Goal: Task Accomplishment & Management: Complete application form

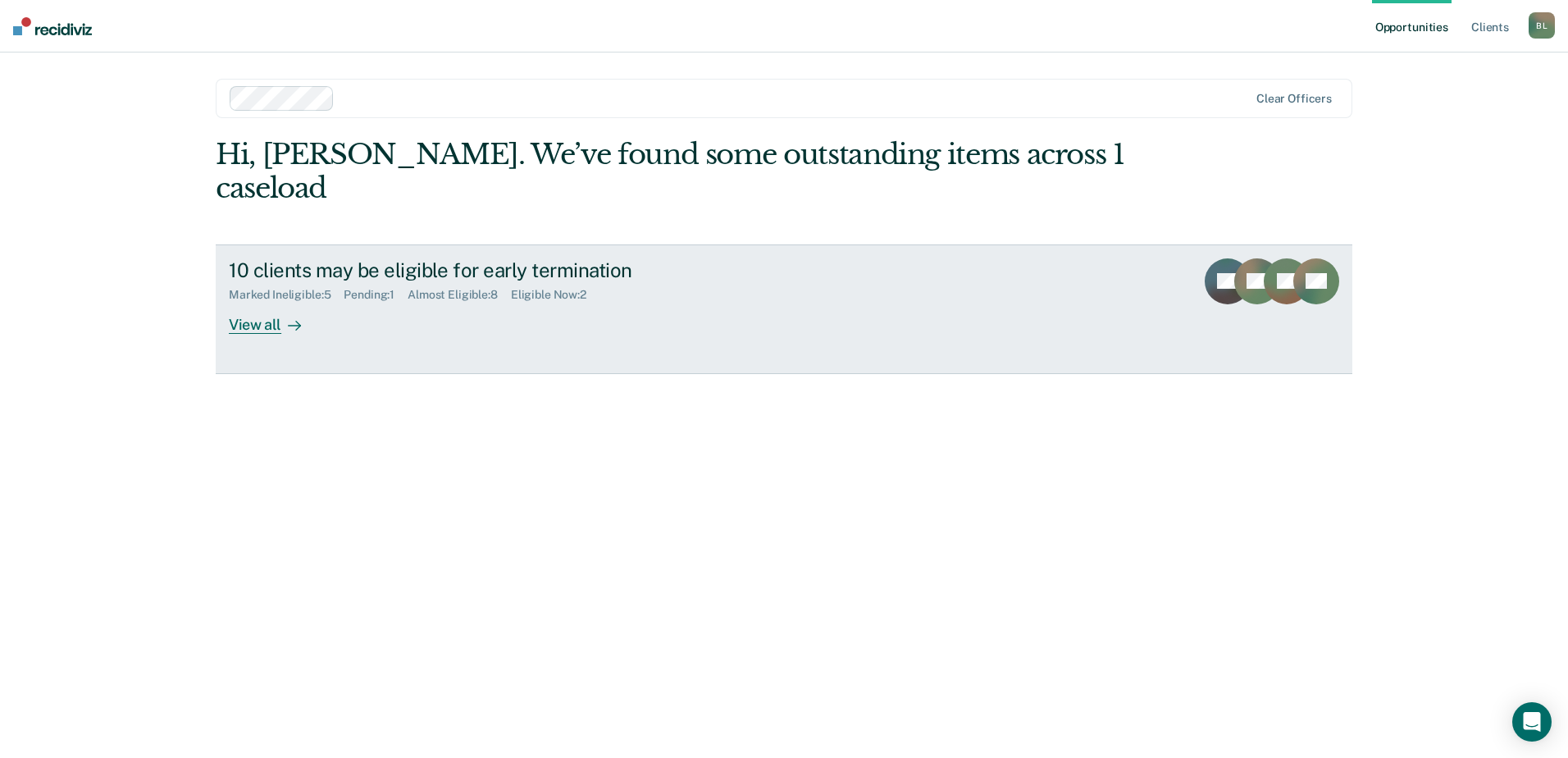
click at [362, 290] on div "10 clients may be eligible for early termination Marked Ineligible : 5 Pending …" at bounding box center [536, 296] width 615 height 76
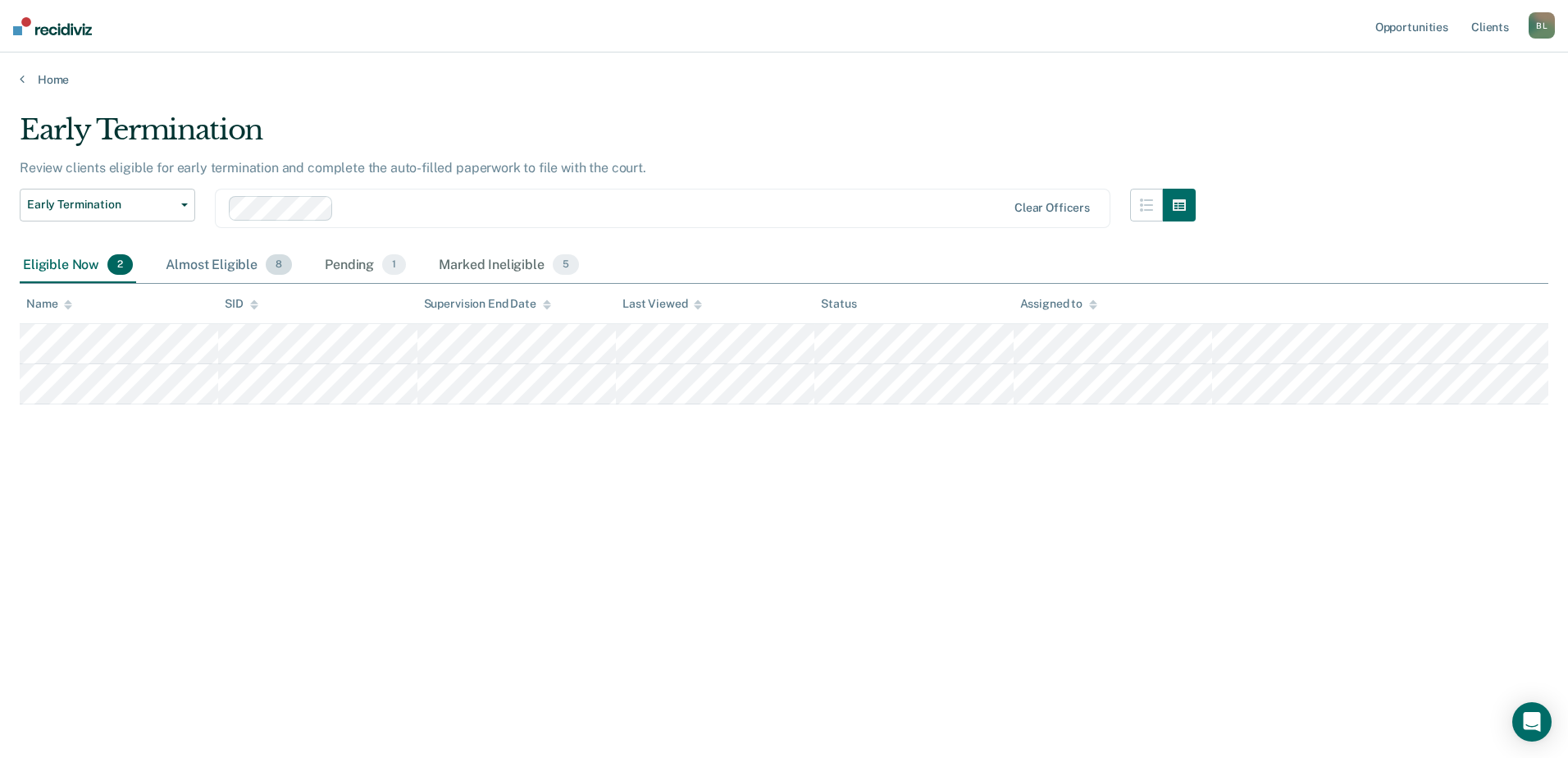
click at [211, 259] on div "Almost Eligible 8" at bounding box center [229, 265] width 133 height 36
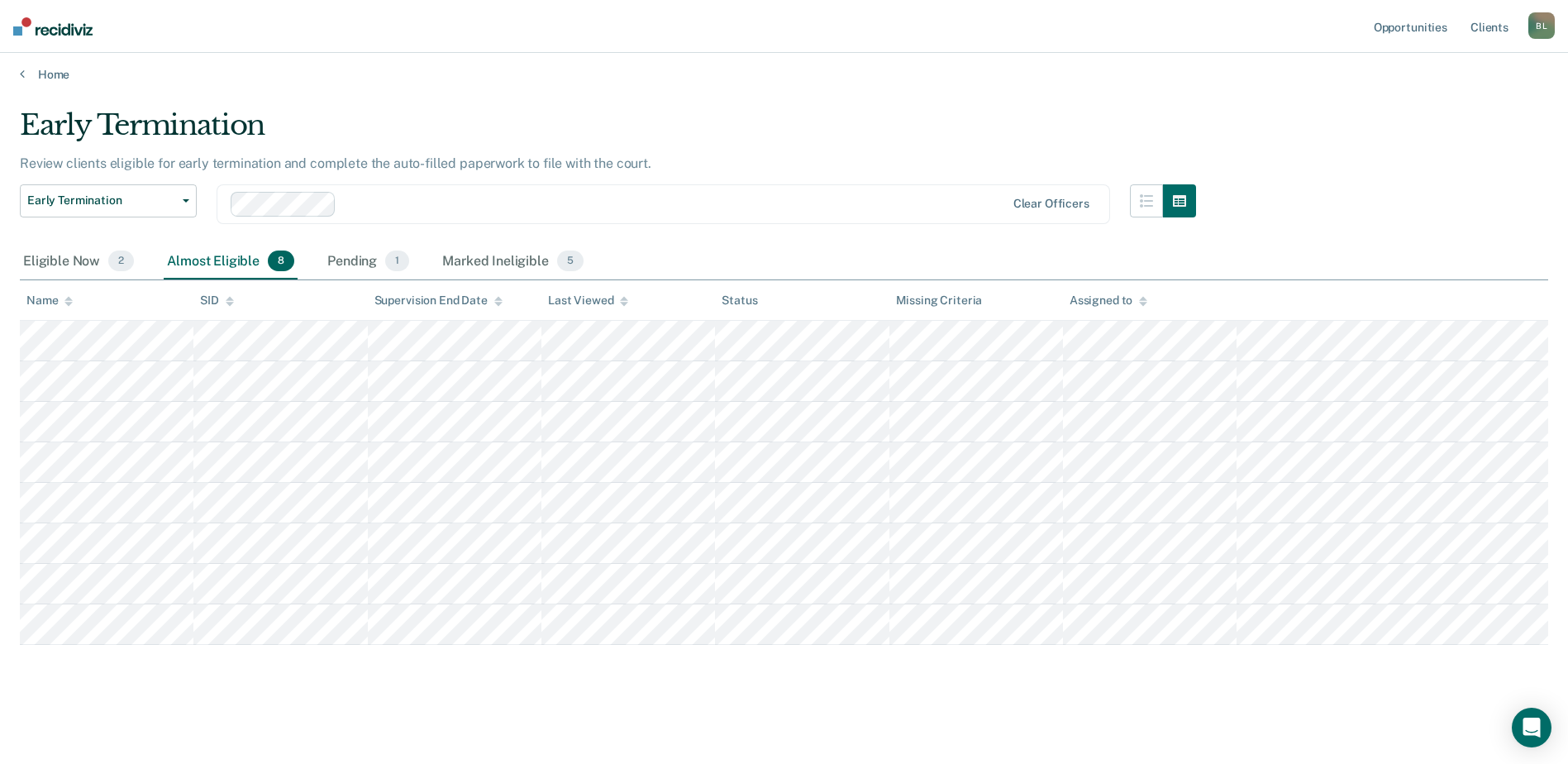
scroll to position [75, 0]
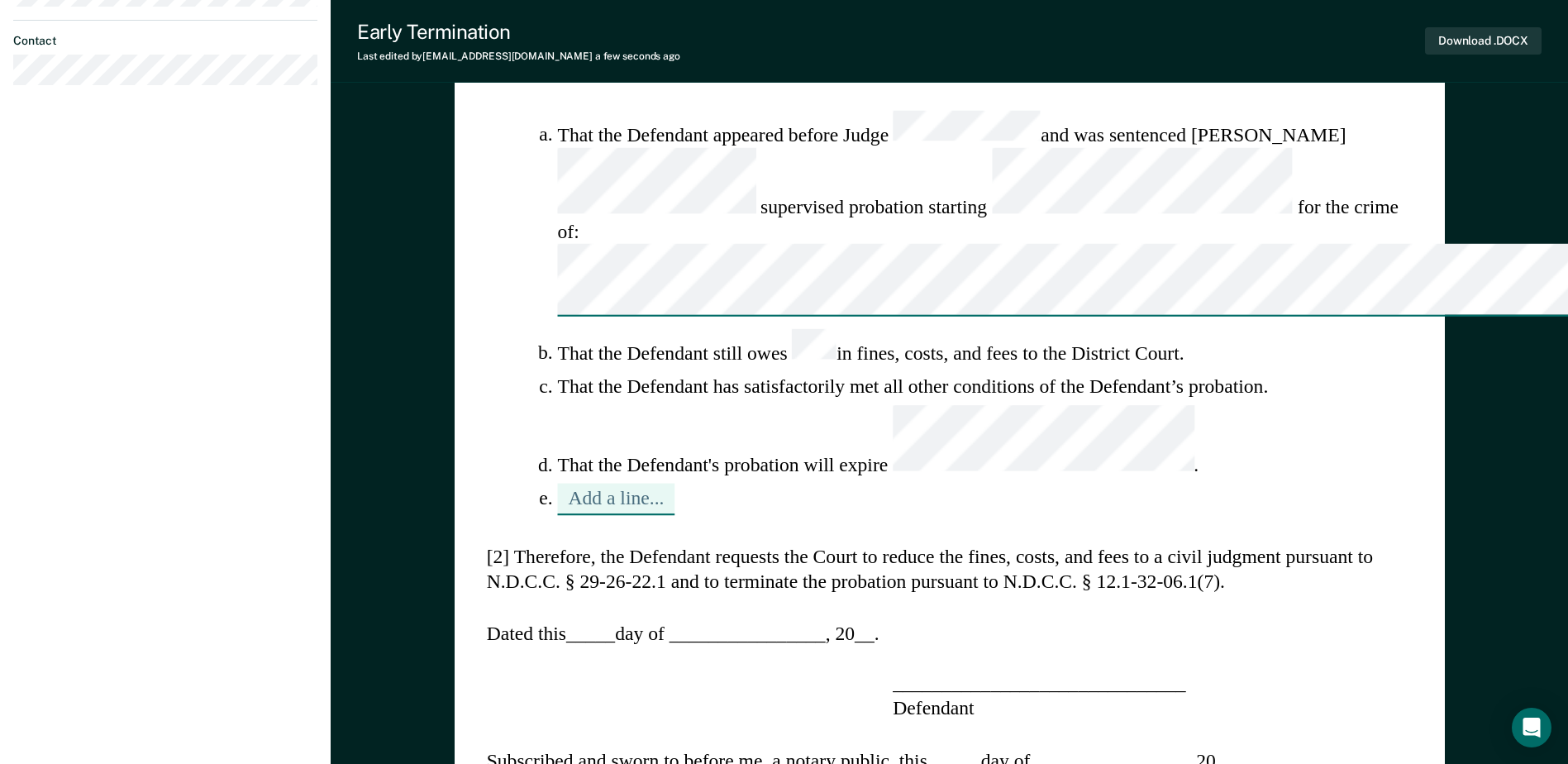
scroll to position [662, 0]
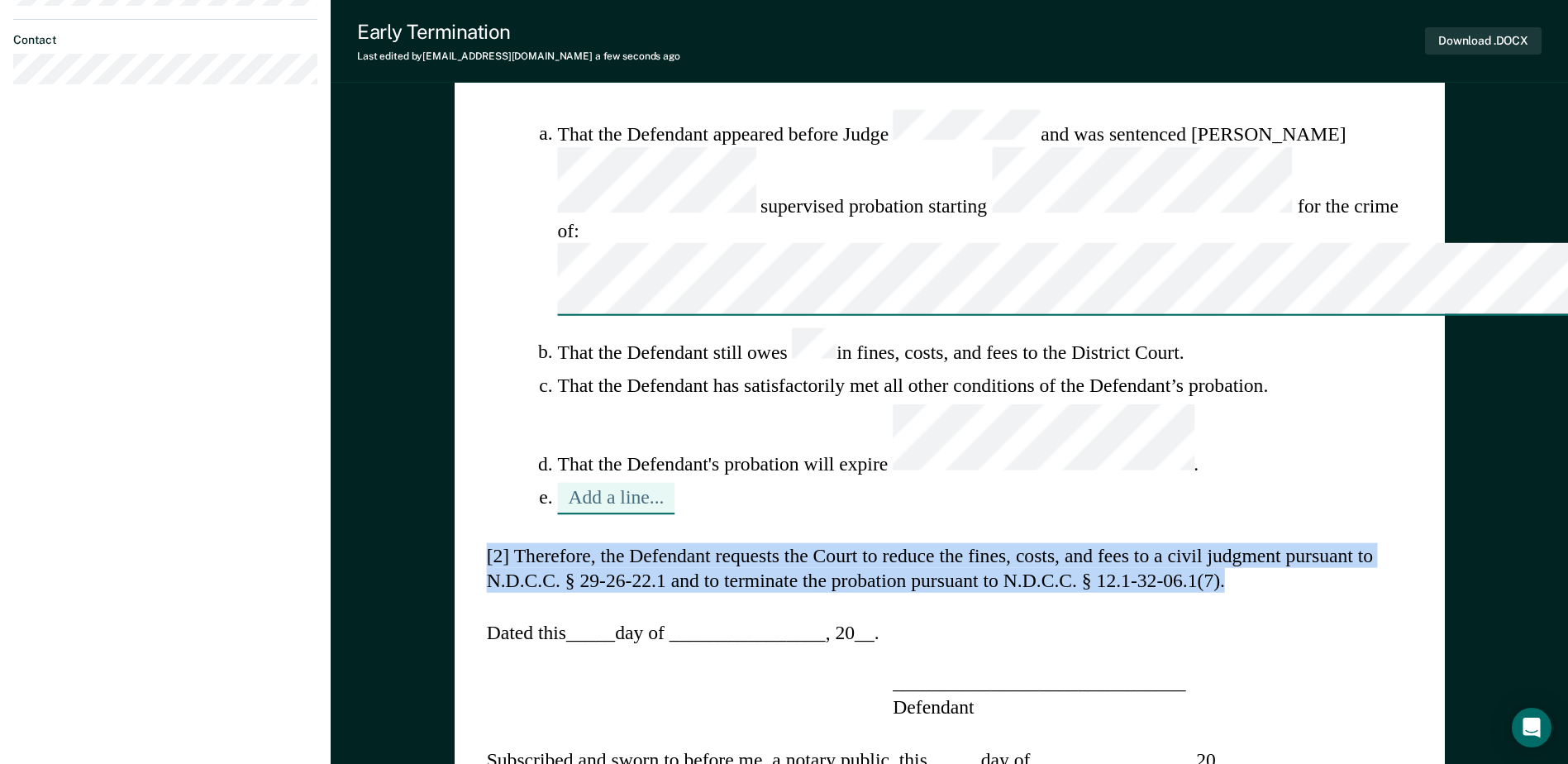
drag, startPoint x: 482, startPoint y: 219, endPoint x: 1262, endPoint y: 252, distance: 780.7
drag, startPoint x: 1262, startPoint y: 252, endPoint x: 1202, endPoint y: 184, distance: 90.7
click at [1465, 41] on button "Download .DOCX" at bounding box center [1483, 41] width 117 height 27
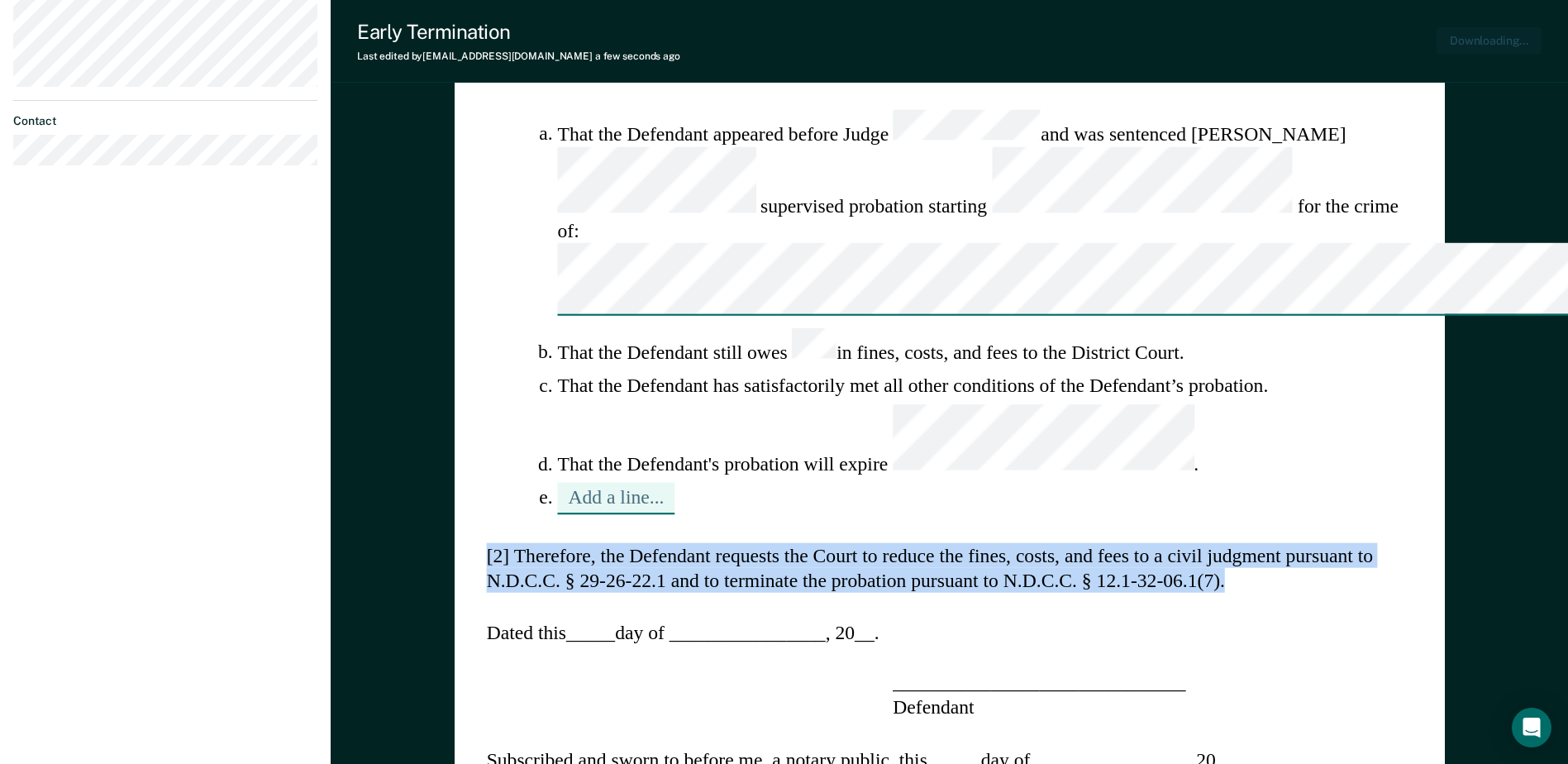
scroll to position [743, 0]
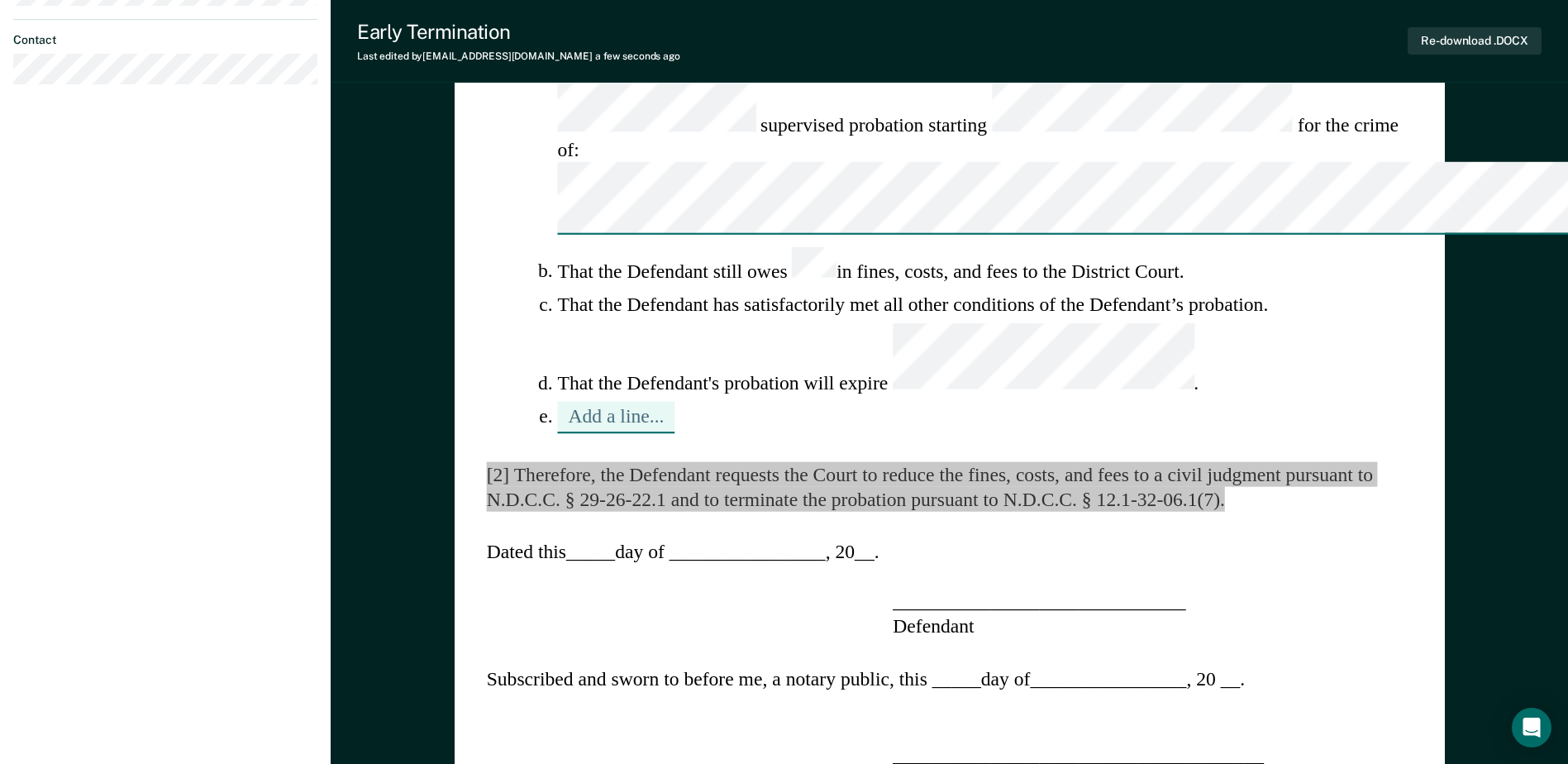
type textarea "x"
